Goal: Information Seeking & Learning: Check status

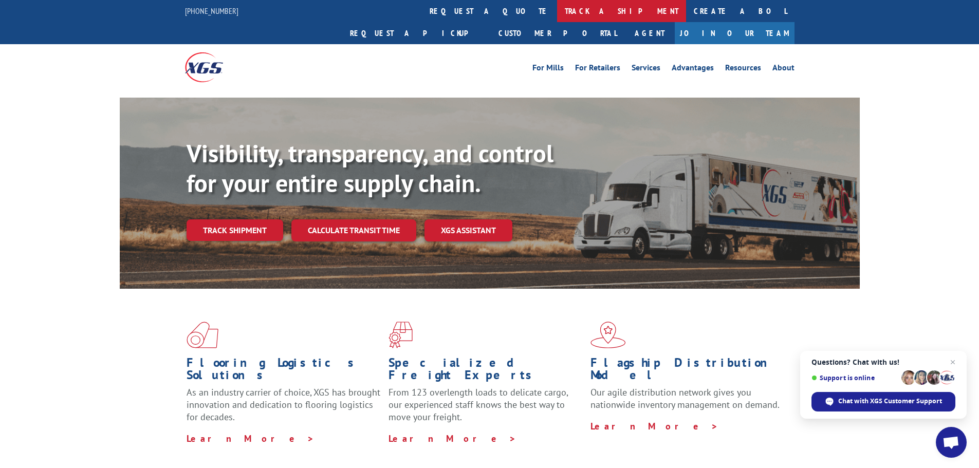
click at [557, 7] on link "track a shipment" at bounding box center [621, 11] width 129 height 22
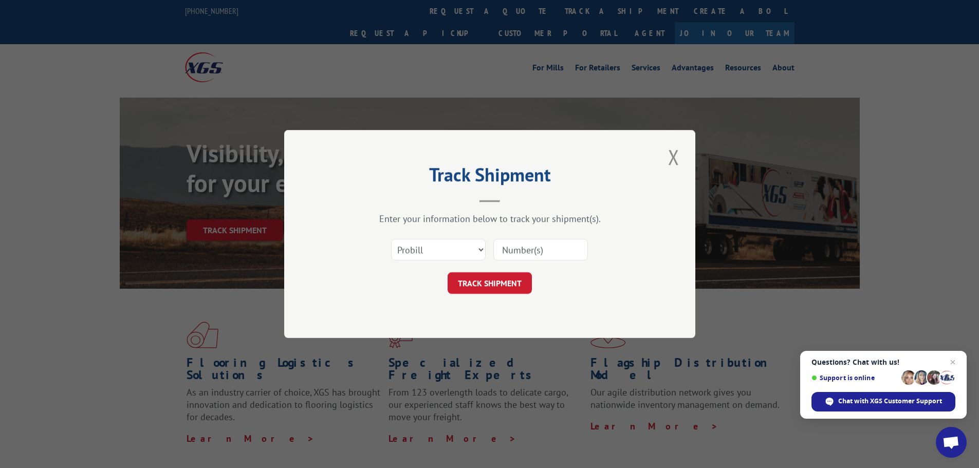
click at [529, 252] on input at bounding box center [540, 250] width 95 height 22
paste input "Xpress Global tracking"
type input "Xpress Global tracking"
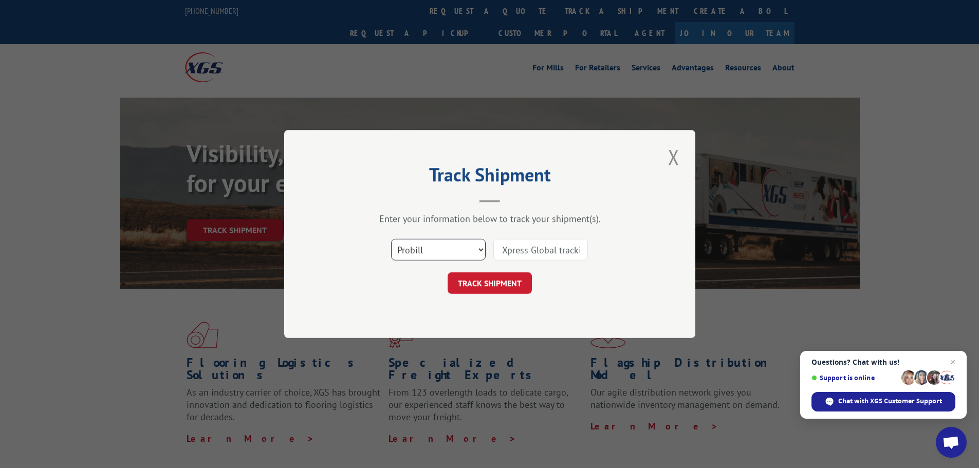
click at [471, 251] on select "Select category... Probill BOL PO" at bounding box center [438, 250] width 95 height 22
select select "po"
click at [391, 239] on select "Select category... Probill BOL PO" at bounding box center [438, 250] width 95 height 22
click at [519, 248] on input "Xpress Global tracking" at bounding box center [540, 250] width 95 height 22
drag, startPoint x: 582, startPoint y: 248, endPoint x: 480, endPoint y: 255, distance: 102.0
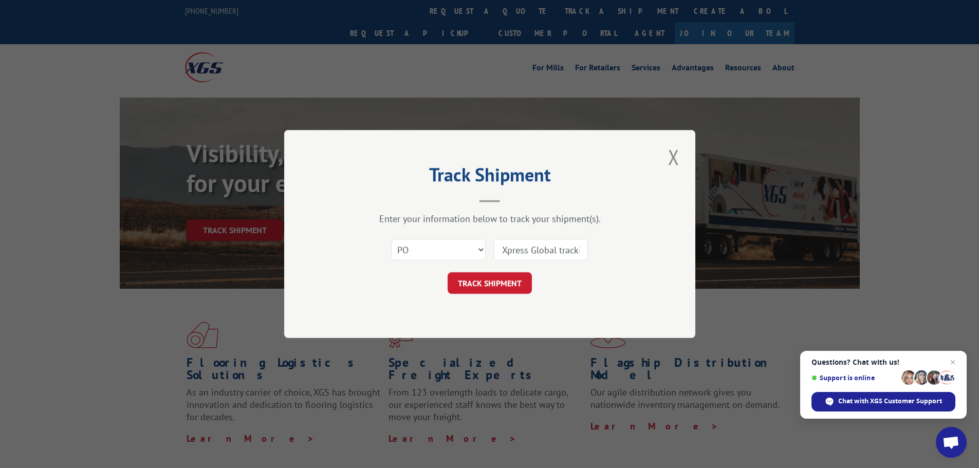
click at [480, 255] on div "Select category... Probill BOL PO Xpress Global tracking" at bounding box center [490, 250] width 308 height 34
type input "ng"
drag, startPoint x: 537, startPoint y: 241, endPoint x: 455, endPoint y: 249, distance: 82.6
click at [455, 249] on div "Select category... Probill BOL PO ng" at bounding box center [490, 250] width 308 height 34
click at [525, 248] on input at bounding box center [540, 250] width 95 height 22
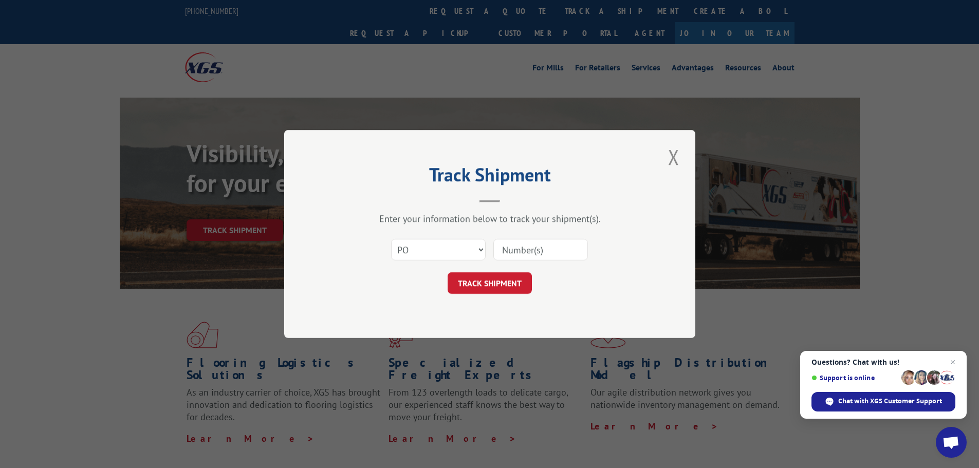
paste input "01475044"
type input "01475044"
click at [507, 278] on button "TRACK SHIPMENT" at bounding box center [490, 283] width 84 height 22
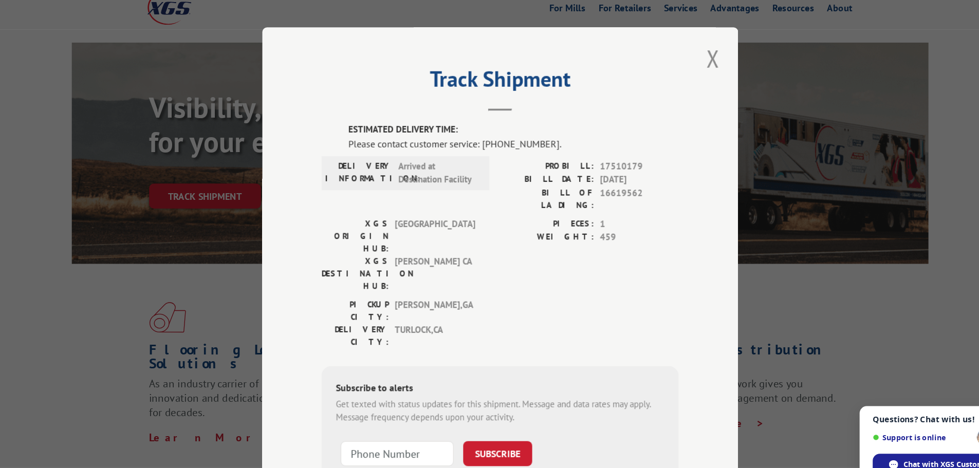
scroll to position [72, 0]
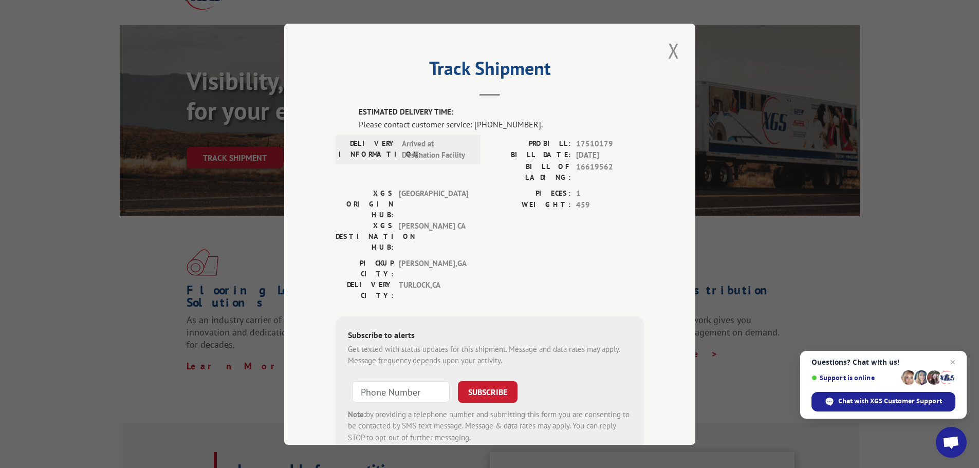
click at [433, 438] on div "Track Shipment ESTIMATED DELIVERY TIME: Please contact customer service: [PHONE…" at bounding box center [489, 235] width 411 height 422
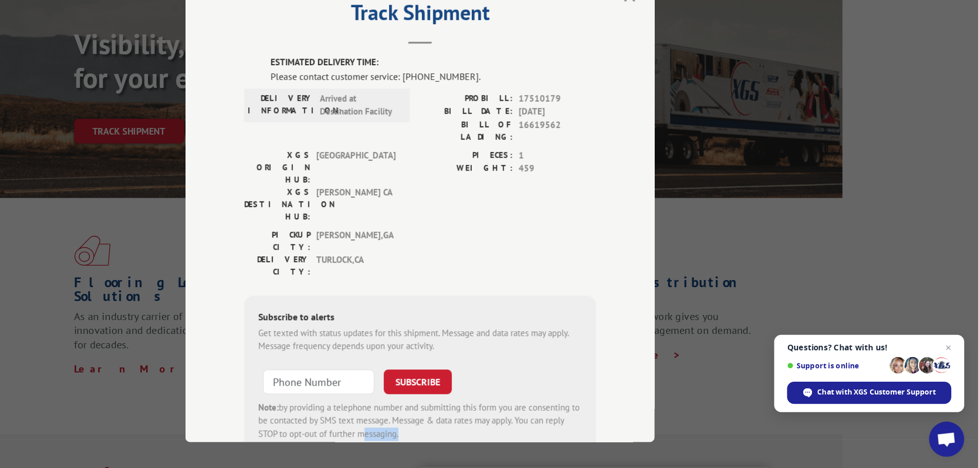
scroll to position [58, 0]
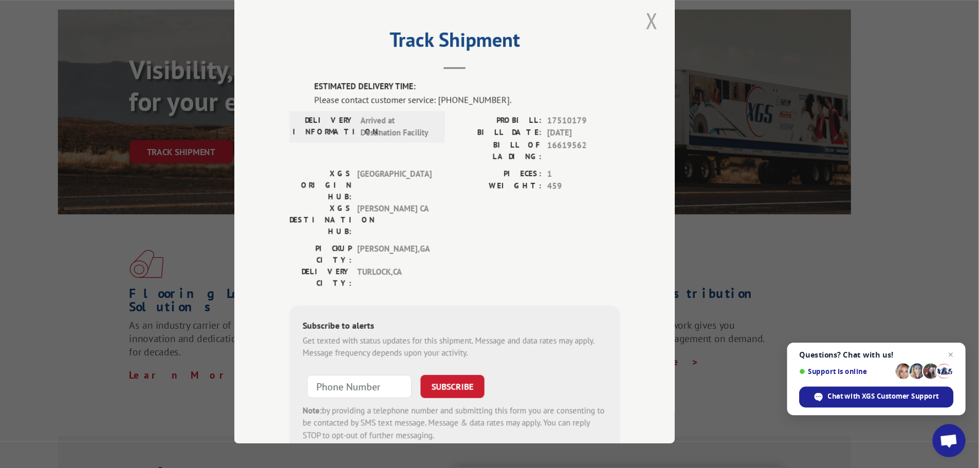
click at [672, 46] on button "Close modal" at bounding box center [673, 50] width 17 height 28
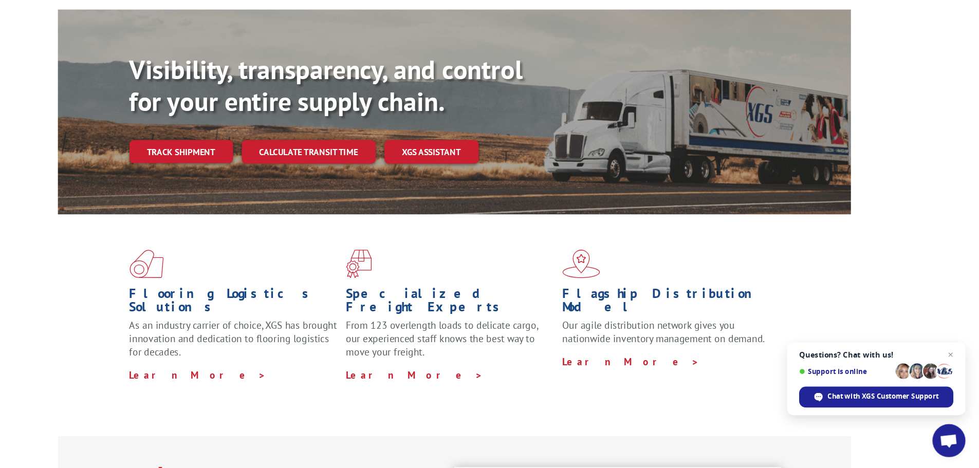
scroll to position [0, 0]
